Goal: Task Accomplishment & Management: Complete application form

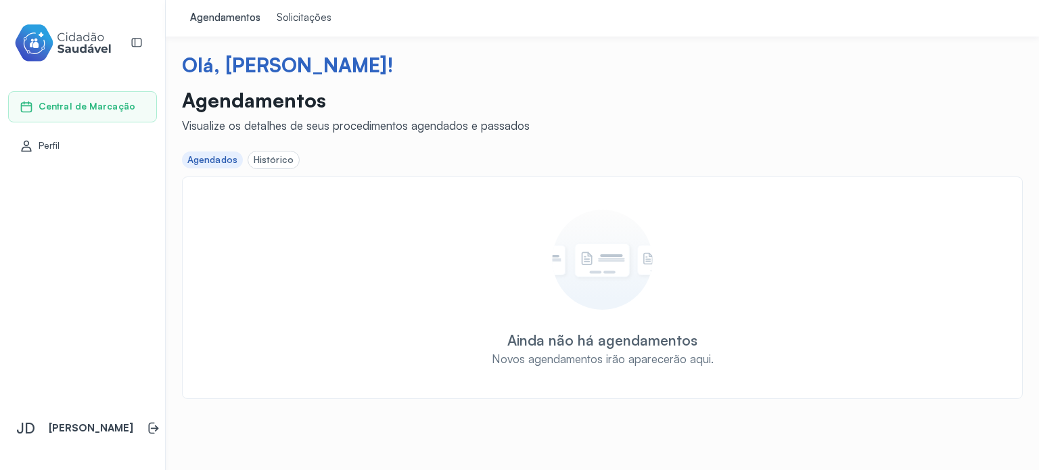
click at [69, 141] on link "Perfil" at bounding box center [83, 146] width 126 height 14
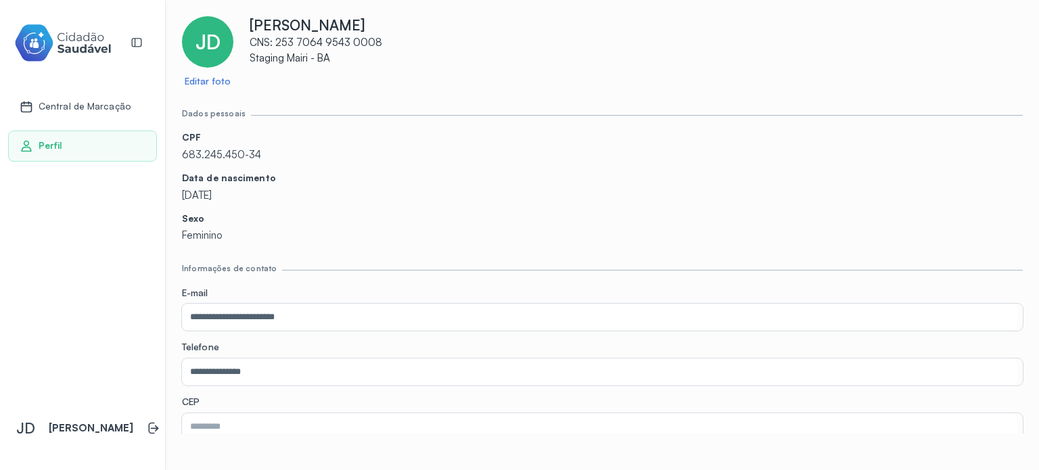
click at [68, 102] on span "Central de Marcação" at bounding box center [85, 107] width 92 height 12
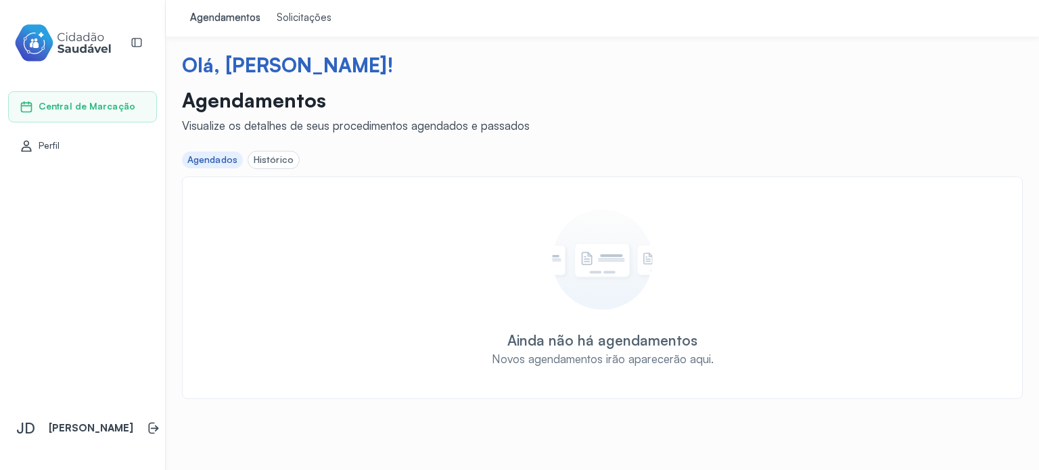
click at [289, 18] on div "Solicitações" at bounding box center [304, 19] width 55 height 14
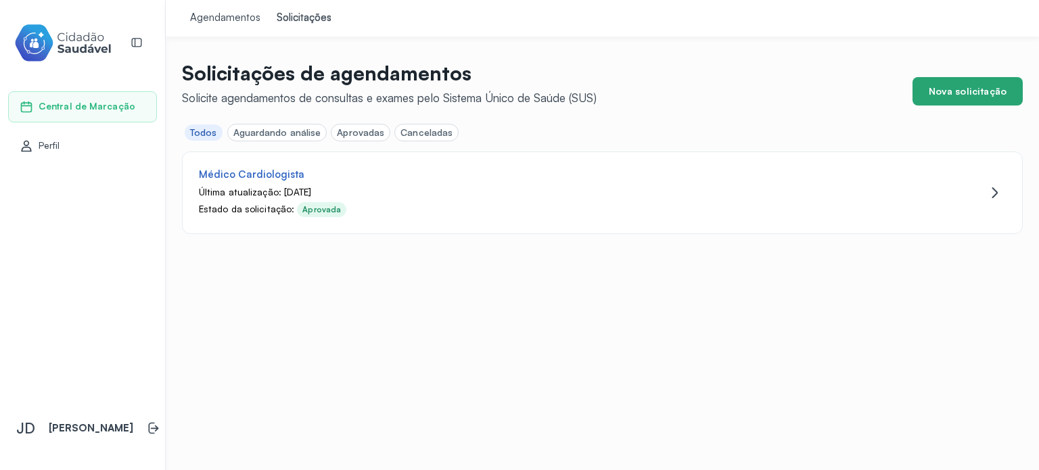
click at [974, 86] on button "Nova solicitação" at bounding box center [968, 91] width 110 height 28
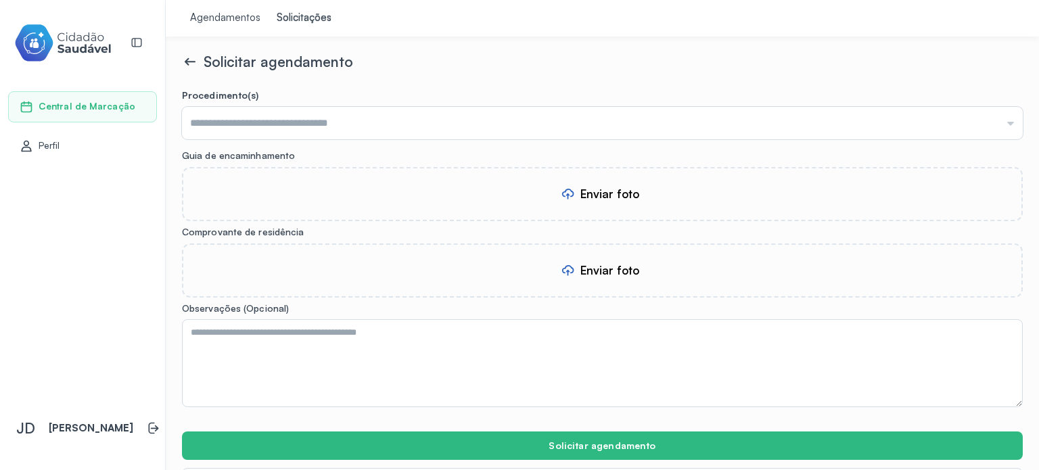
click at [223, 16] on div "Agendamentos" at bounding box center [225, 19] width 70 height 14
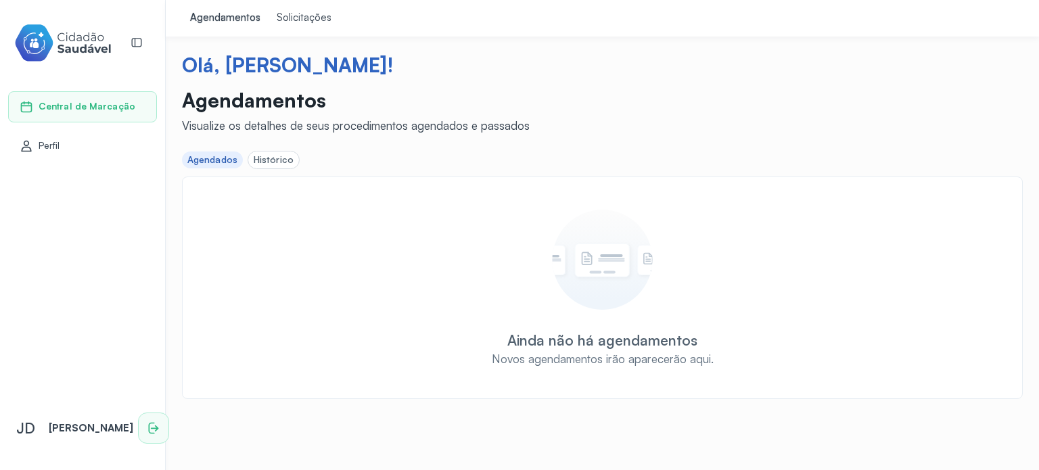
click at [147, 422] on icon at bounding box center [154, 429] width 14 height 14
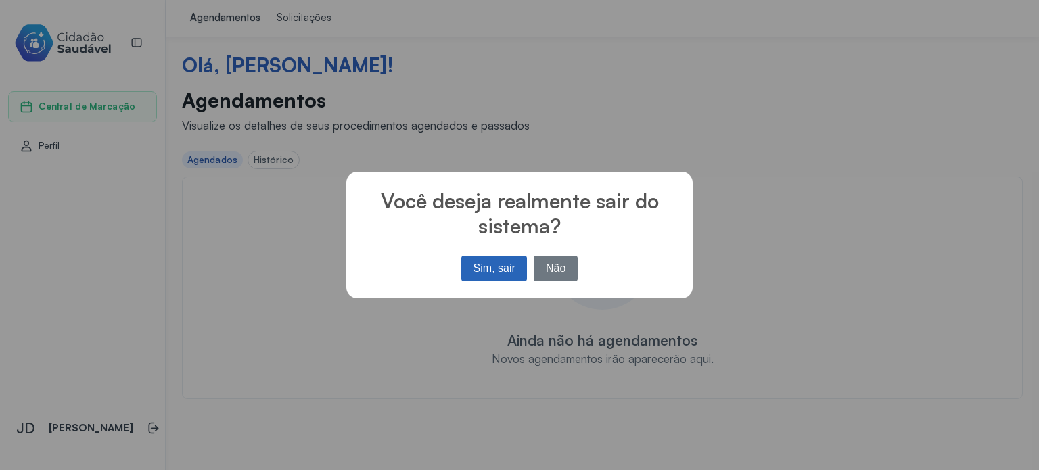
click at [490, 265] on button "Sim, sair" at bounding box center [494, 269] width 66 height 26
